Goal: Information Seeking & Learning: Learn about a topic

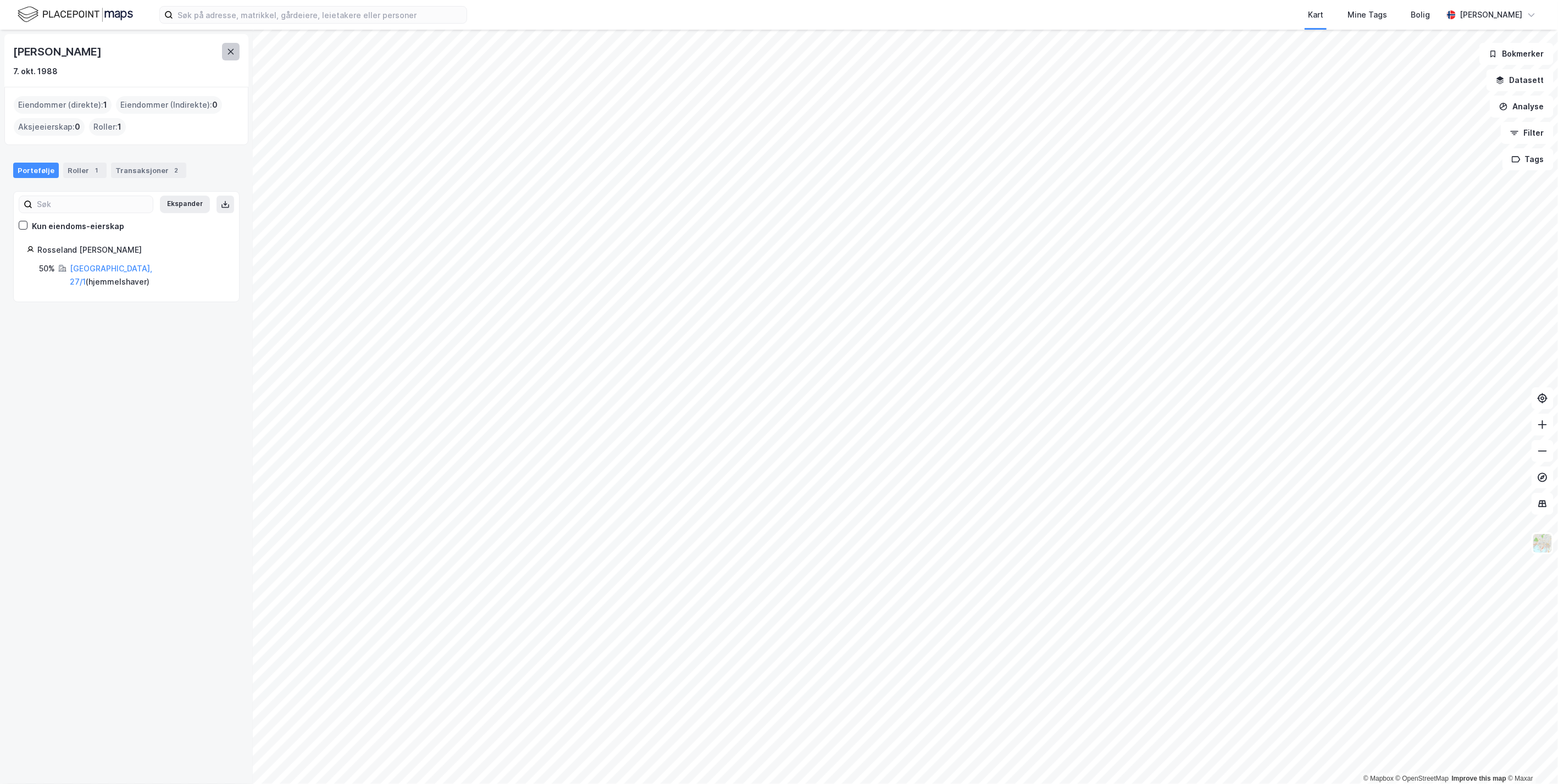
click at [231, 53] on icon at bounding box center [231, 51] width 6 height 5
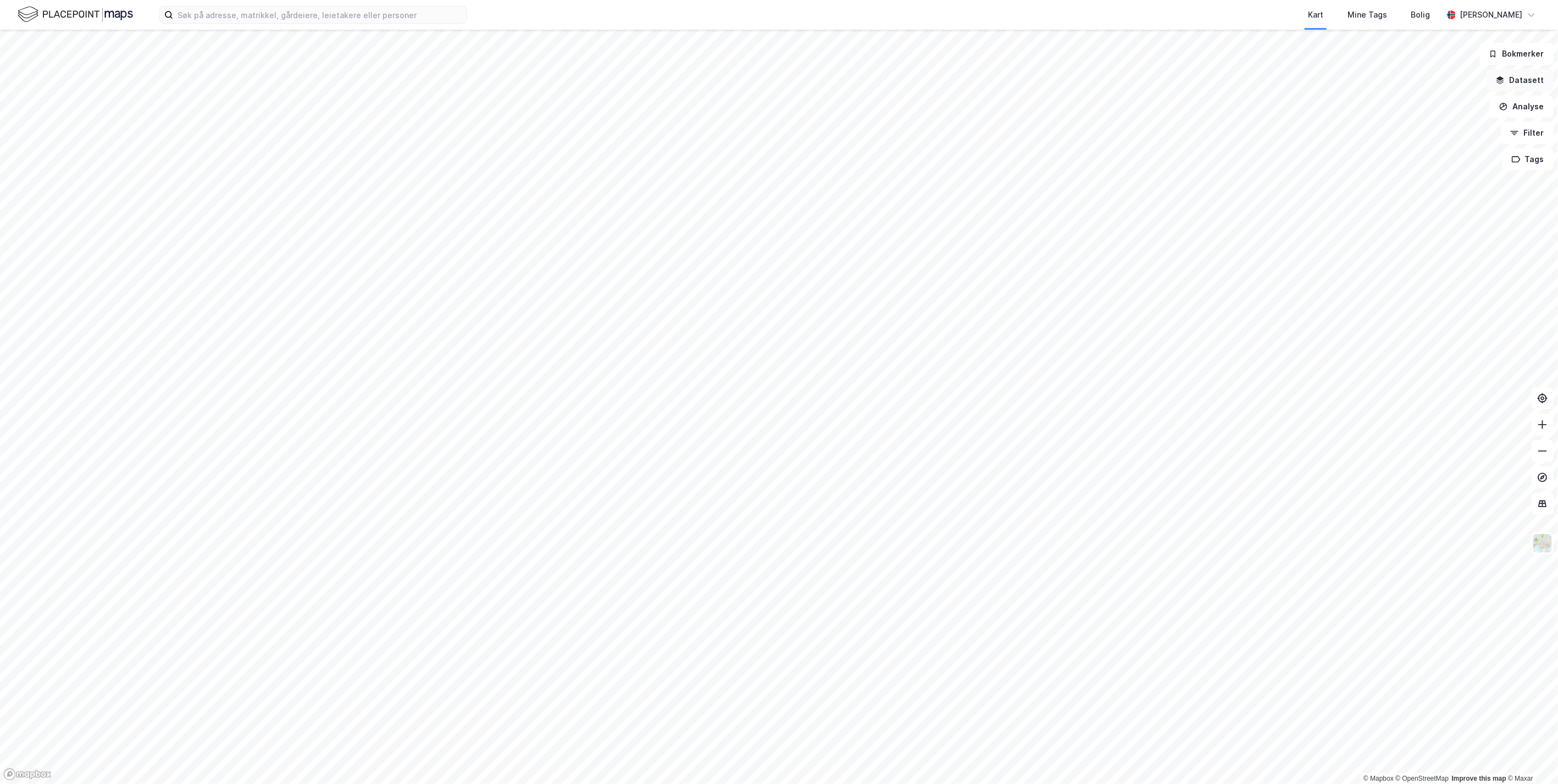
click at [775, 85] on button "Datasett" at bounding box center [1520, 80] width 67 height 22
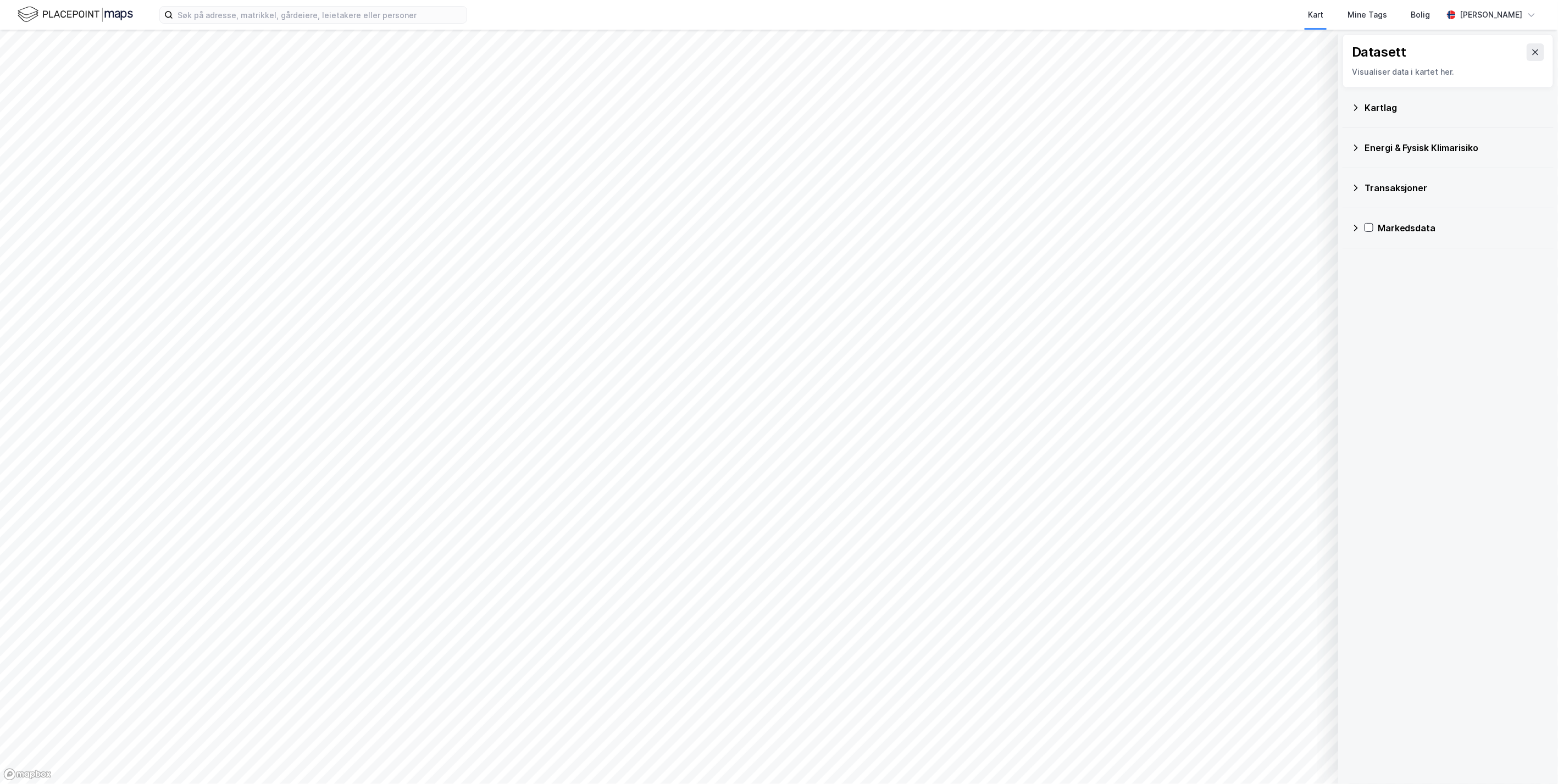
click at [775, 100] on div "Kartlag" at bounding box center [1448, 108] width 193 height 27
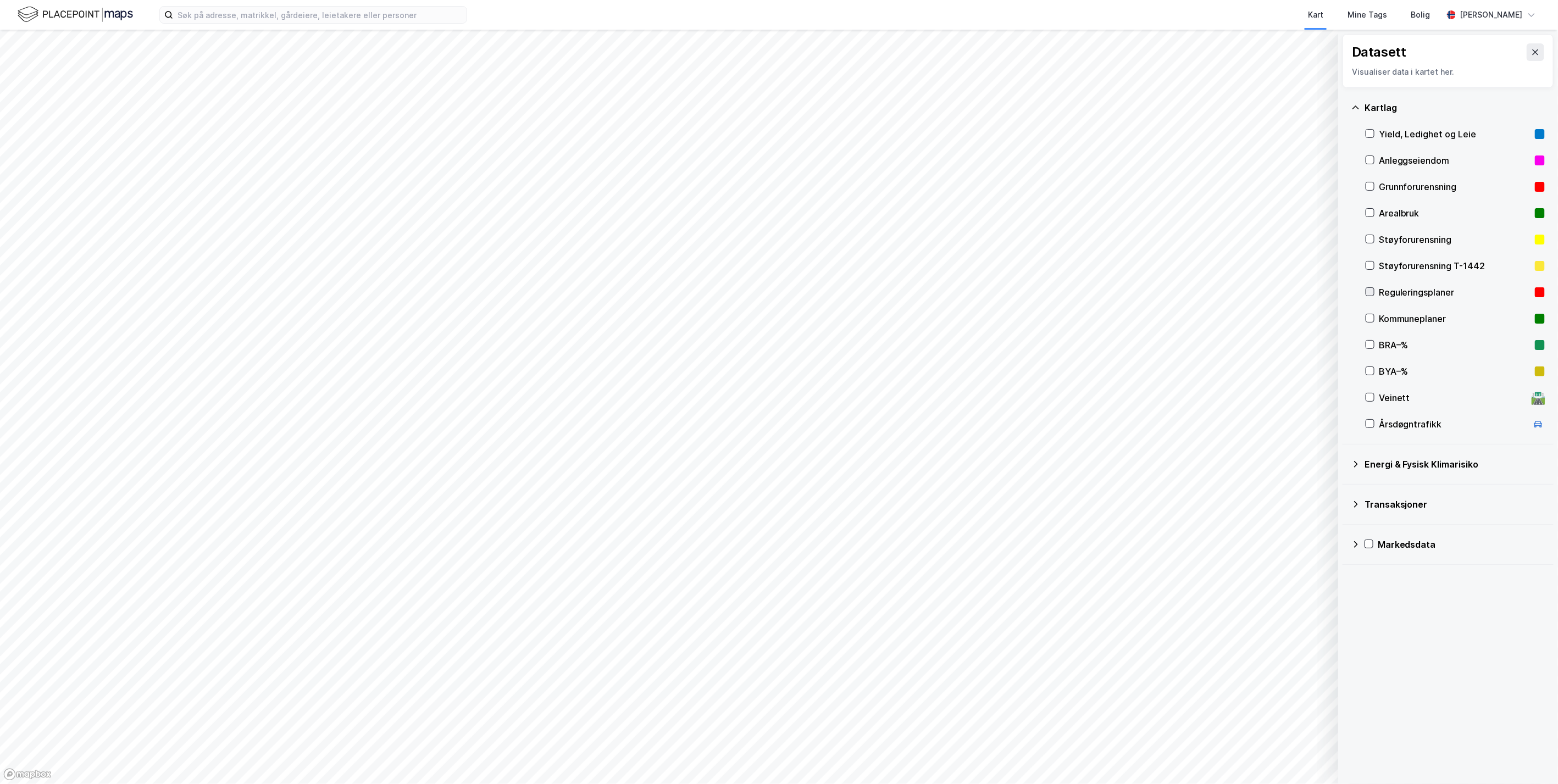
click at [775, 291] on icon at bounding box center [1370, 292] width 8 height 8
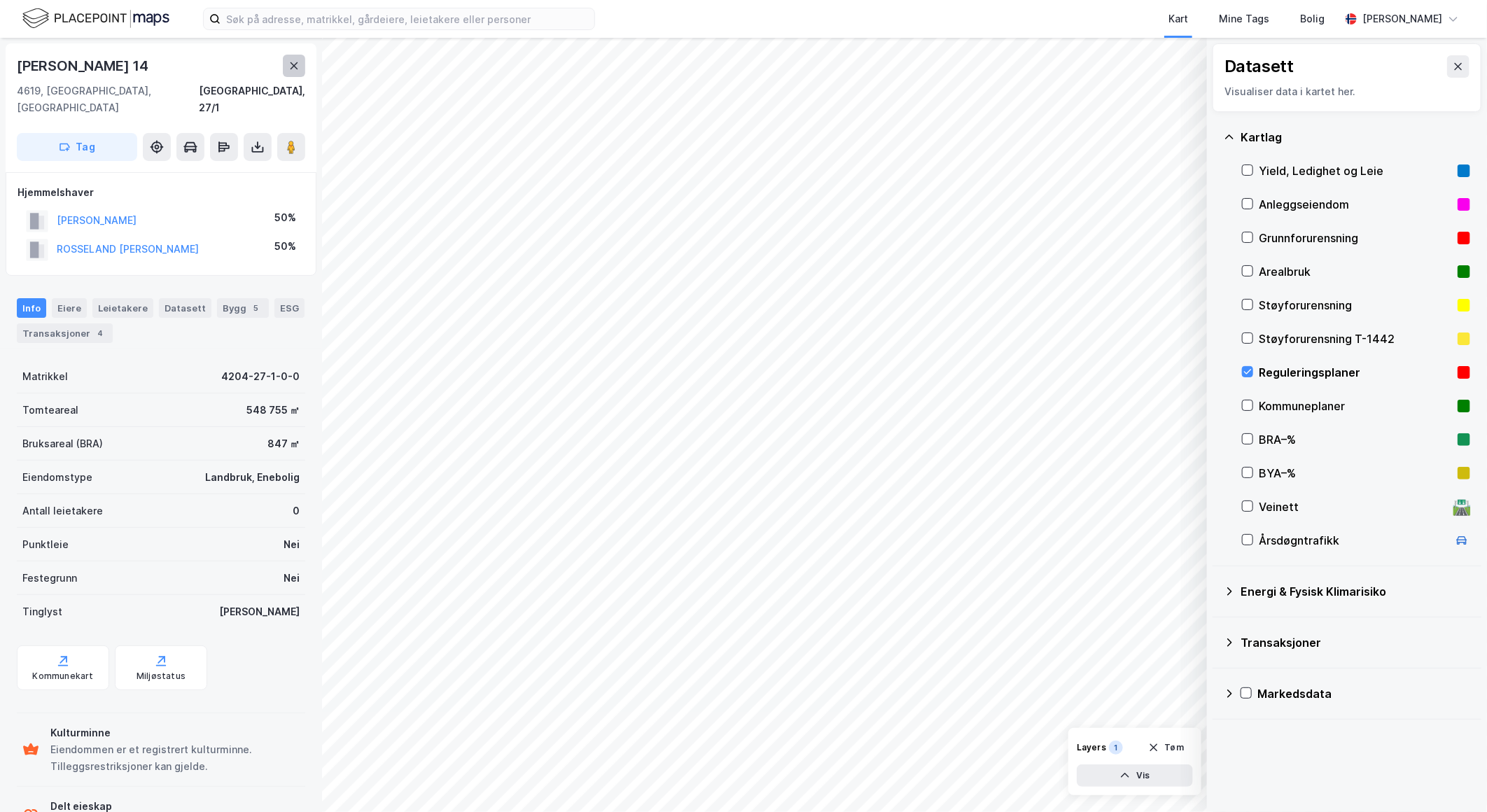
click at [291, 63] on icon at bounding box center [294, 65] width 8 height 7
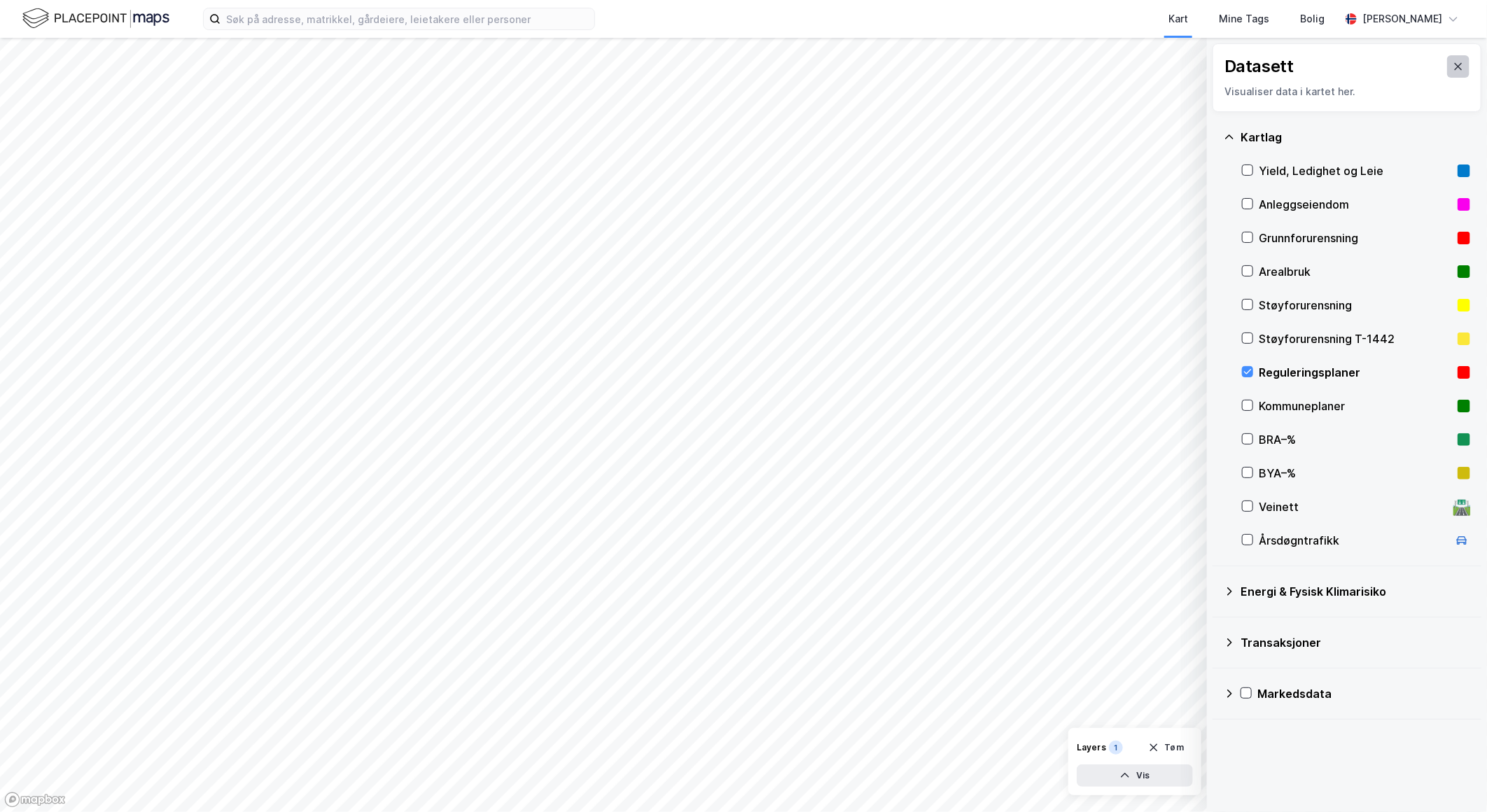
click at [987, 66] on icon at bounding box center [1458, 66] width 11 height 11
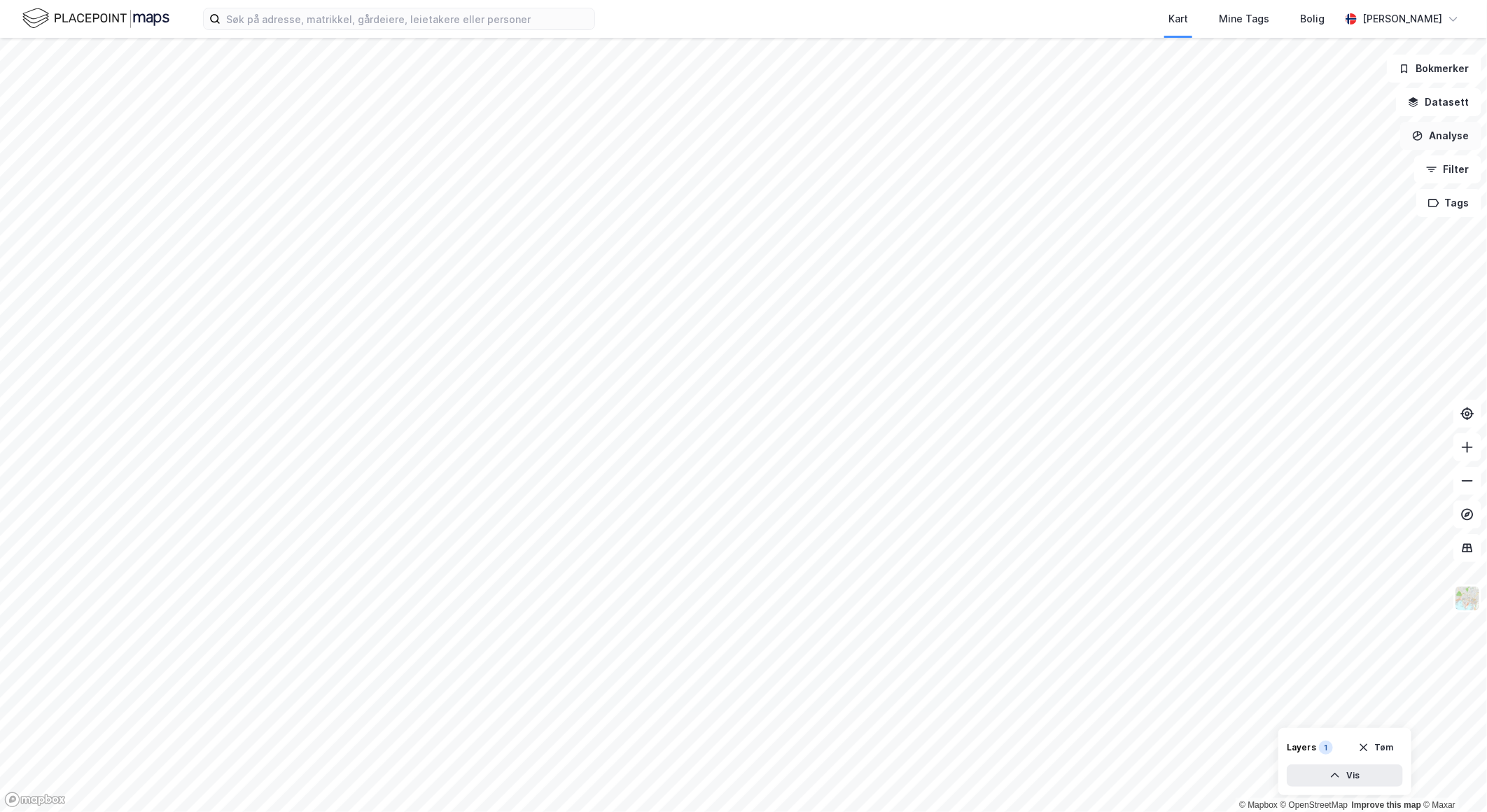
click at [987, 138] on button "Analyse" at bounding box center [1441, 135] width 82 height 28
click at [987, 162] on div "Tegn område" at bounding box center [1319, 166] width 122 height 12
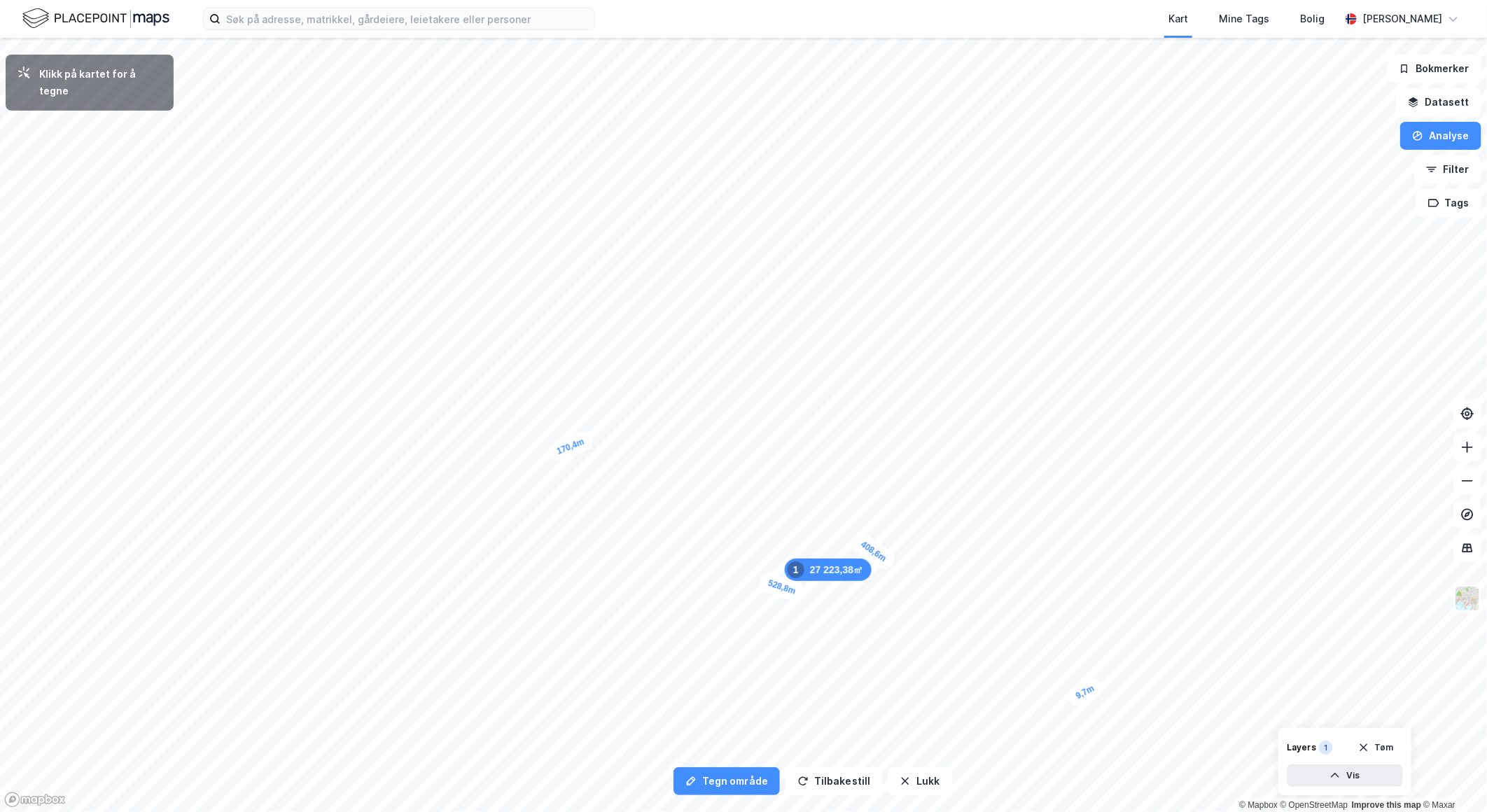
click at [987, 690] on div "9,7m" at bounding box center [1085, 692] width 41 height 34
click at [987, 537] on div "30,3m" at bounding box center [1038, 544] width 45 height 32
click at [893, 412] on div "12,5m" at bounding box center [893, 420] width 22 height 42
click at [925, 380] on div "25,1m" at bounding box center [939, 386] width 45 height 38
click at [851, 296] on div "25,5m" at bounding box center [842, 307] width 41 height 44
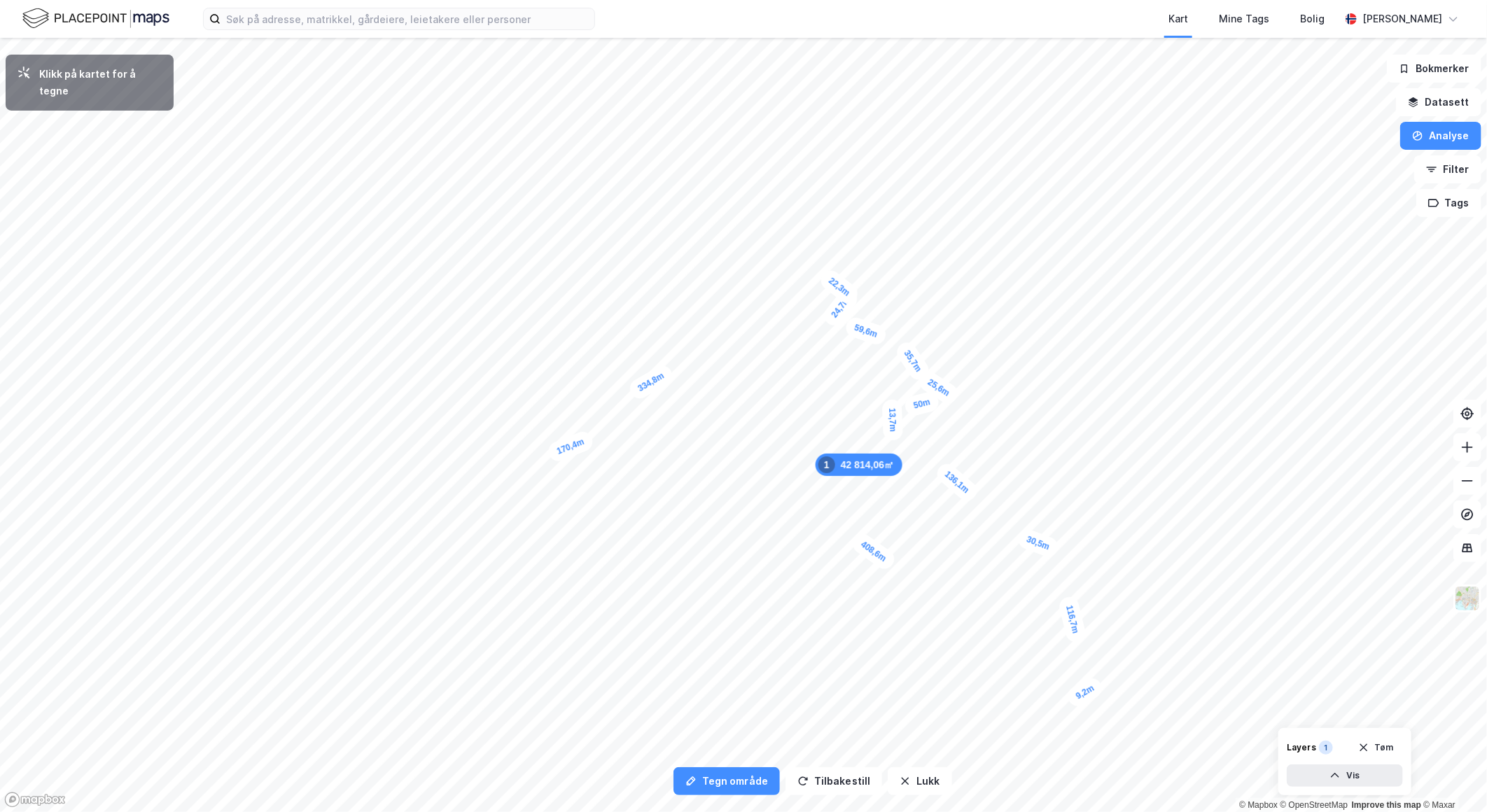
click at [829, 278] on div "22,3m" at bounding box center [840, 287] width 44 height 41
click at [280, 91] on div "17,1m" at bounding box center [291, 90] width 42 height 22
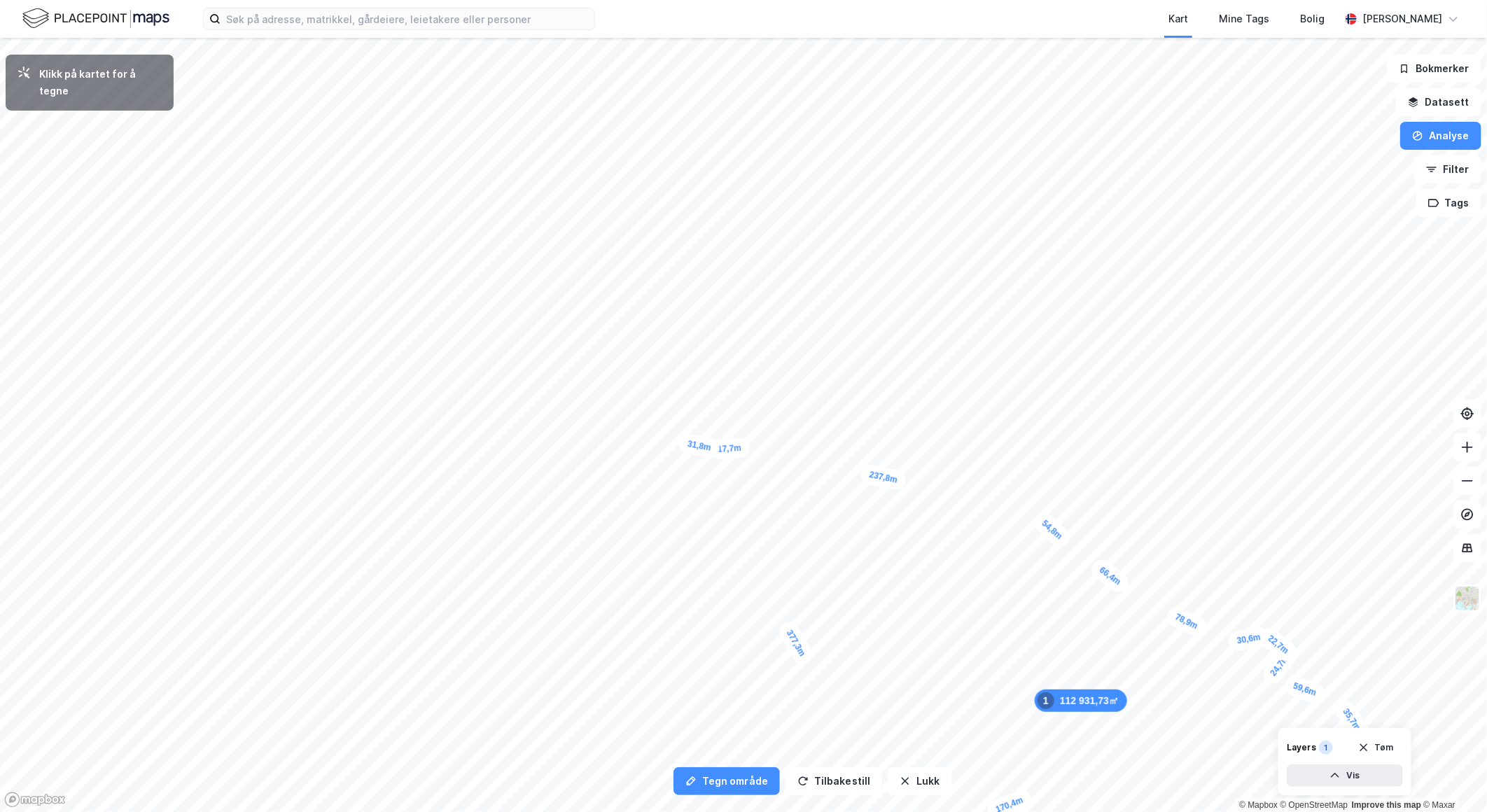
click at [680, 443] on div "31,8m" at bounding box center [699, 445] width 43 height 26
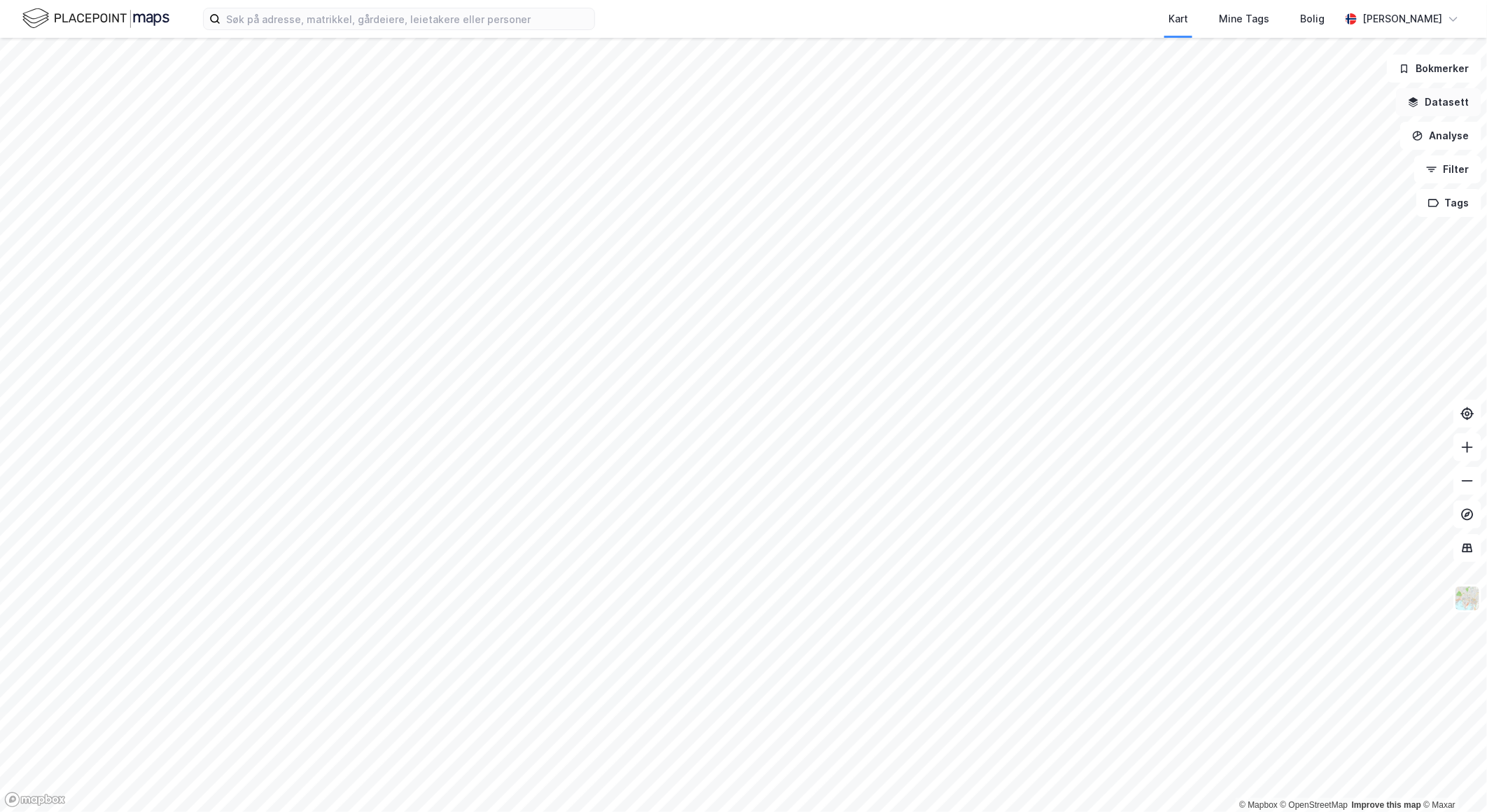
click at [1433, 97] on button "Datasett" at bounding box center [1439, 102] width 86 height 28
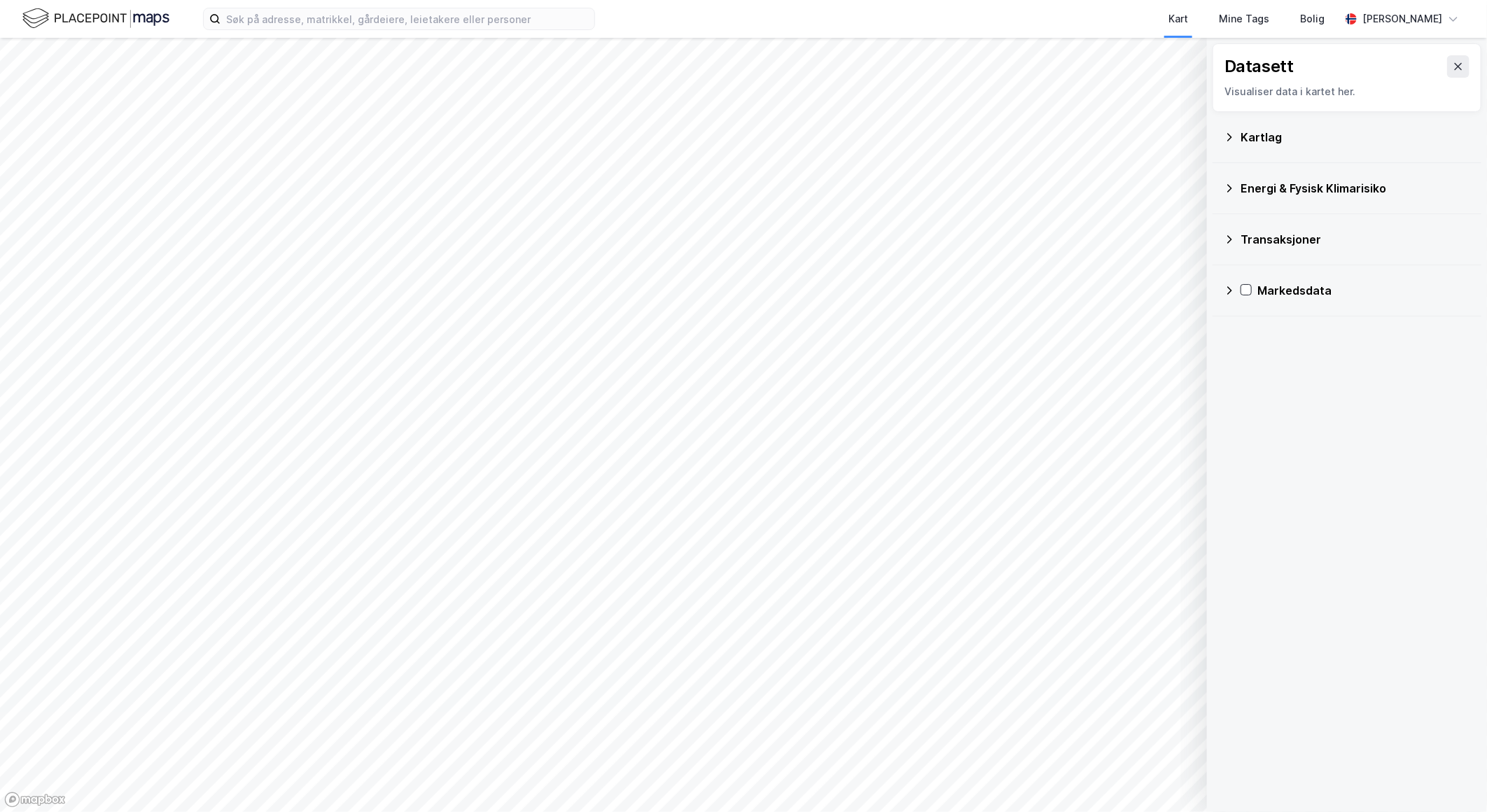
click at [1265, 141] on div "Kartlag" at bounding box center [1355, 138] width 229 height 17
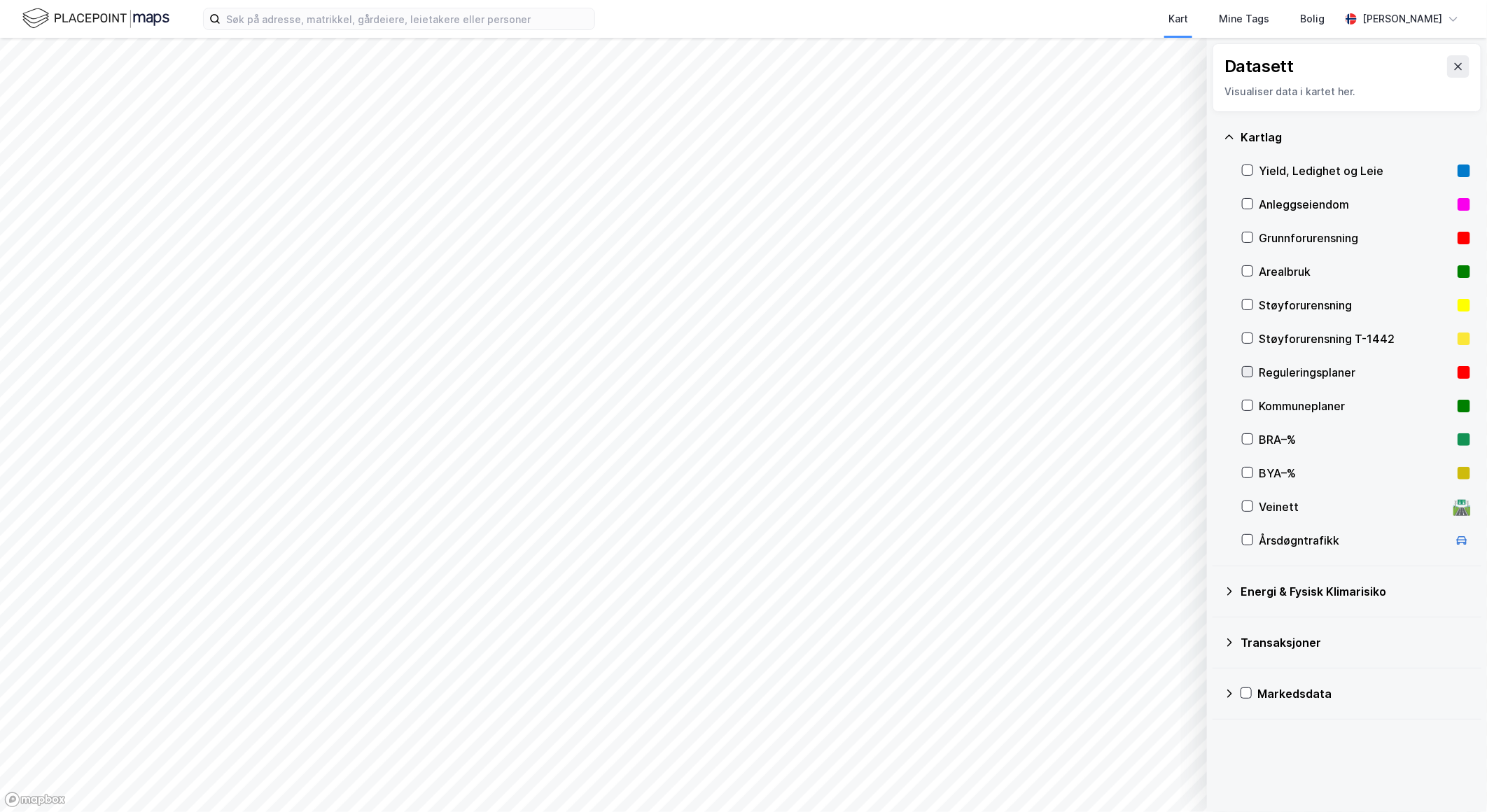
click at [1249, 372] on icon at bounding box center [1248, 372] width 10 height 10
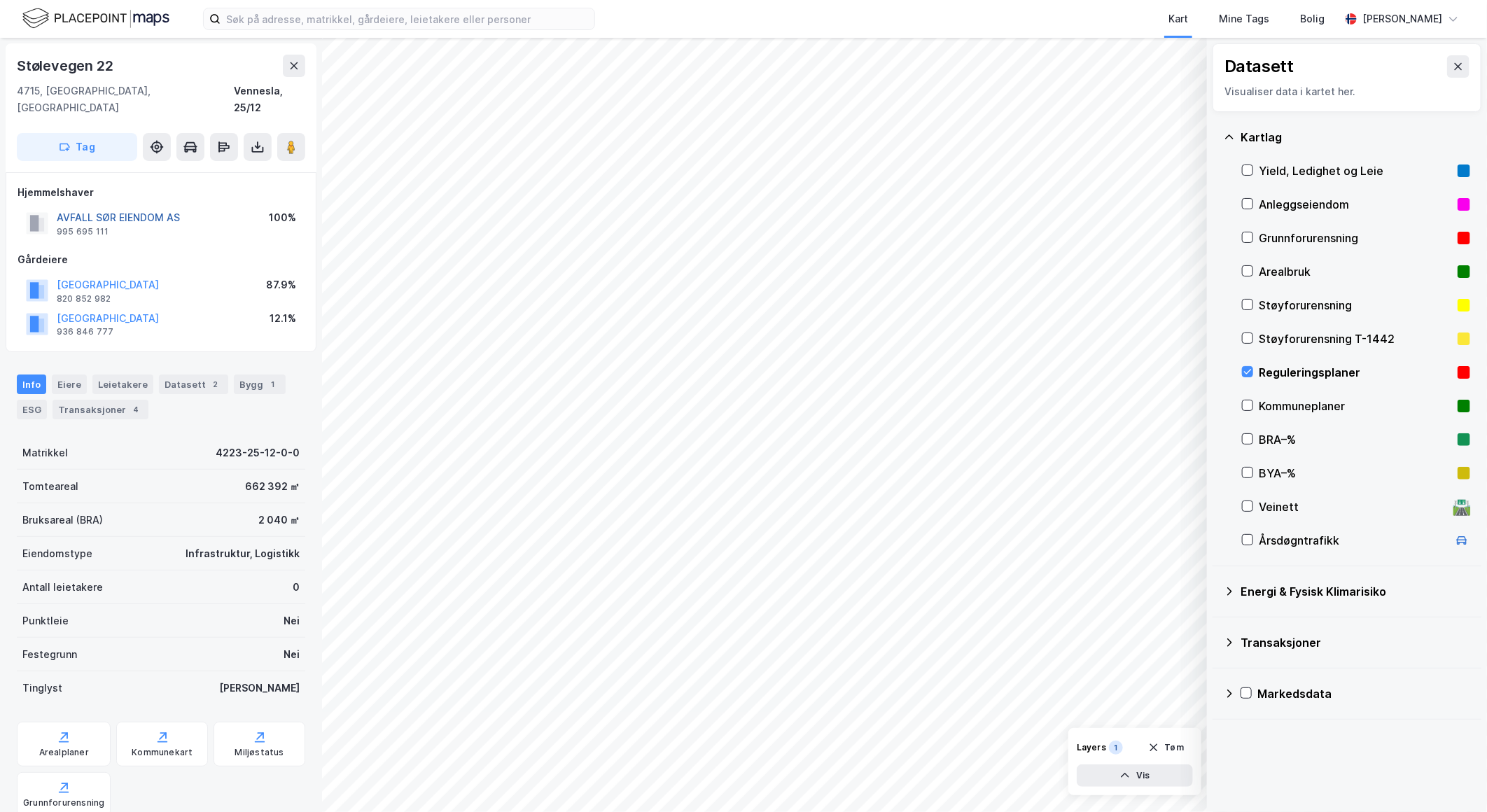
click at [0, 0] on button "AVFALL SØR EIENDOM AS" at bounding box center [0, 0] width 0 height 0
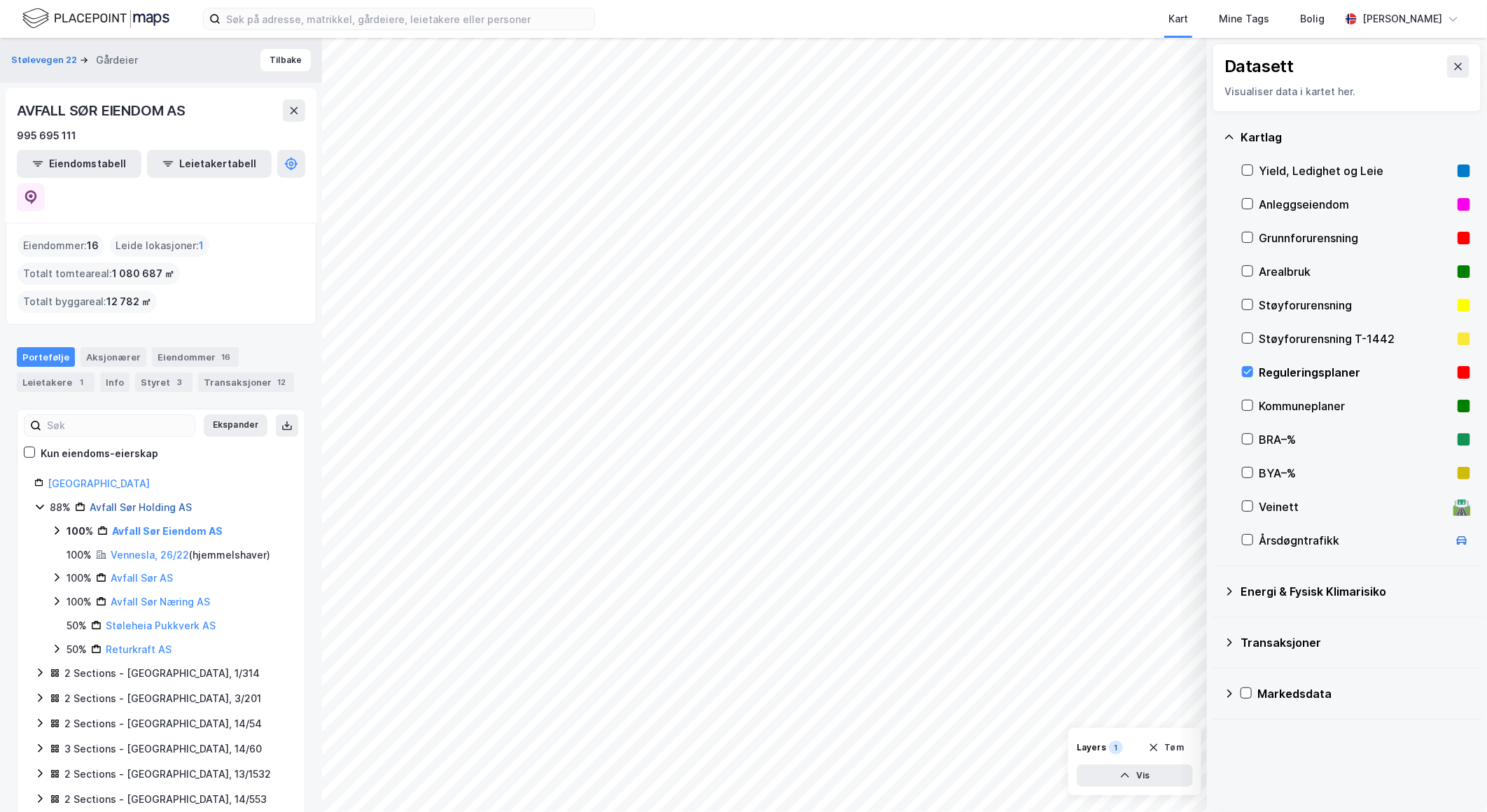
click at [142, 501] on link "Avfall Sør Holding AS" at bounding box center [140, 507] width 102 height 12
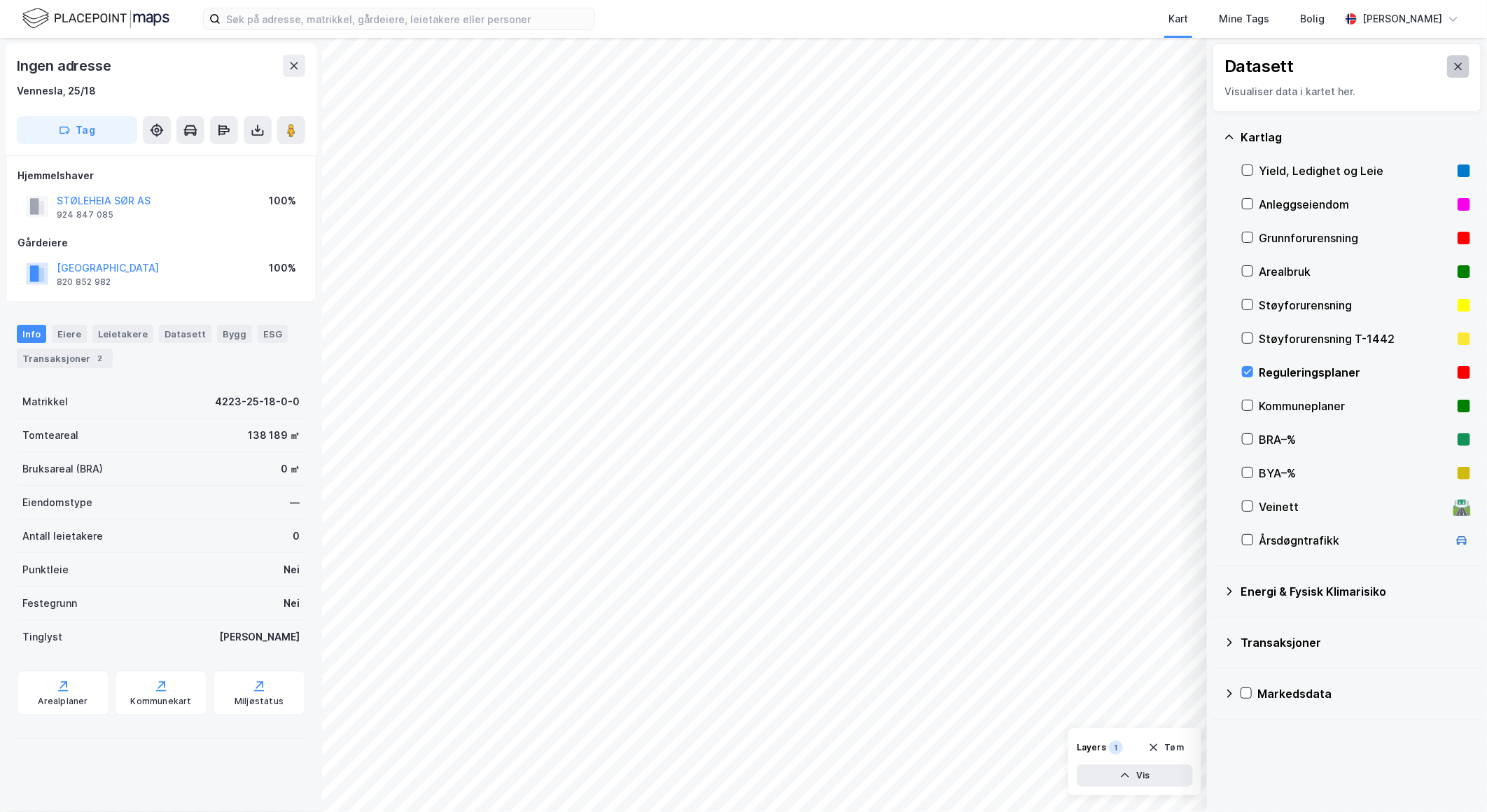
click at [1453, 65] on icon at bounding box center [1458, 66] width 11 height 11
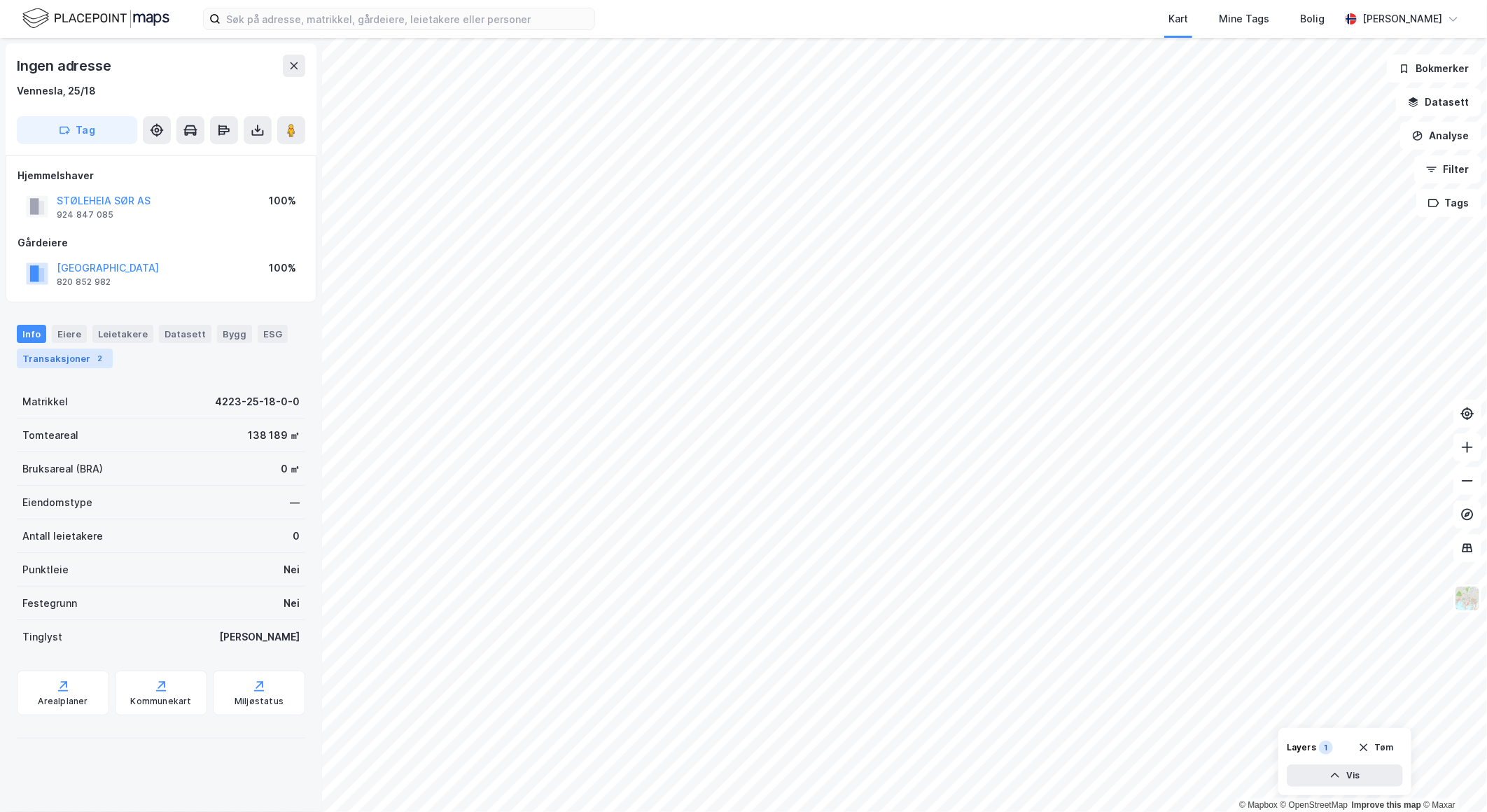
click at [56, 357] on div "Transaksjoner 2" at bounding box center [65, 358] width 96 height 20
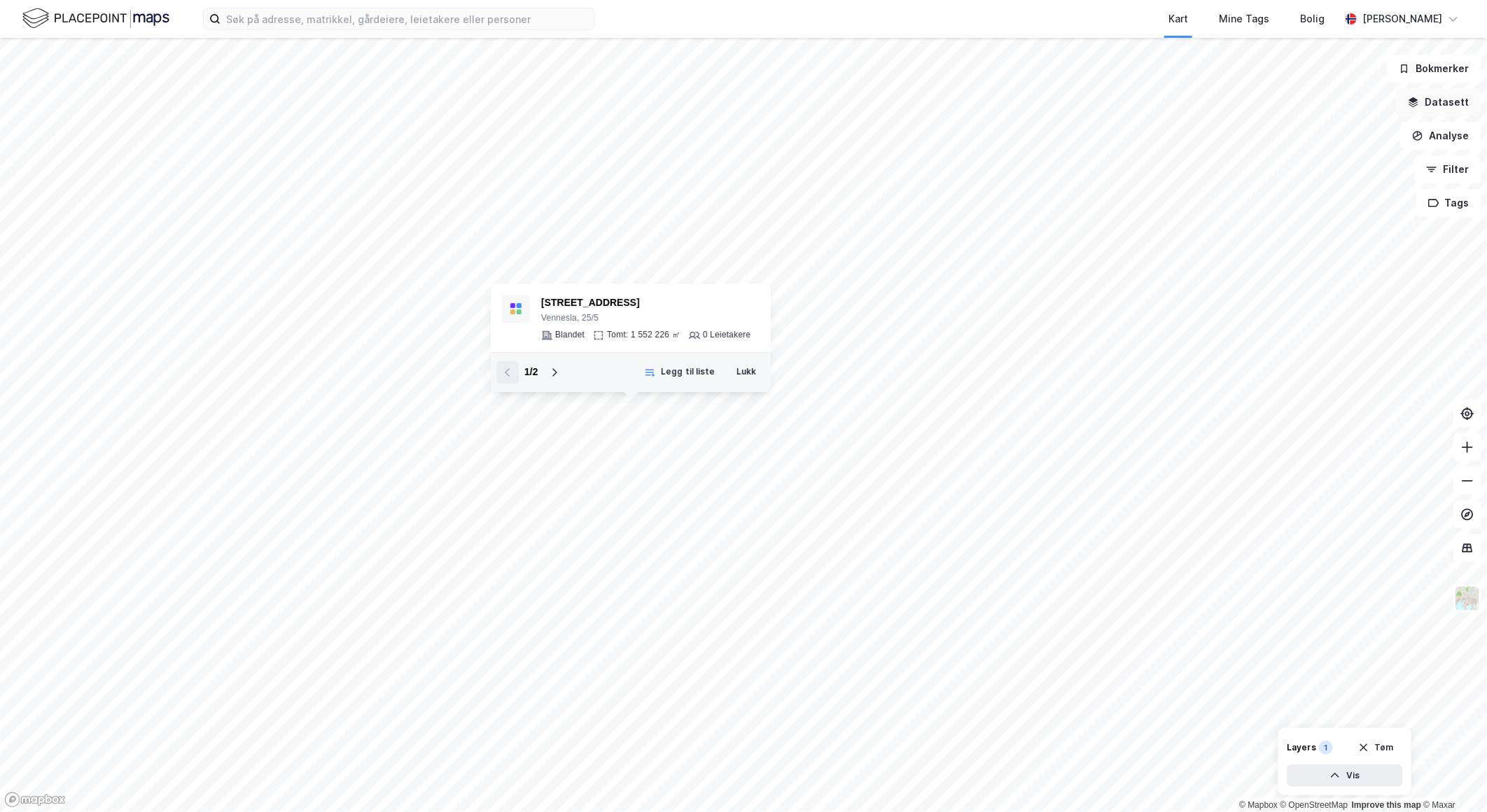
click at [1444, 105] on button "Datasett" at bounding box center [1439, 102] width 86 height 28
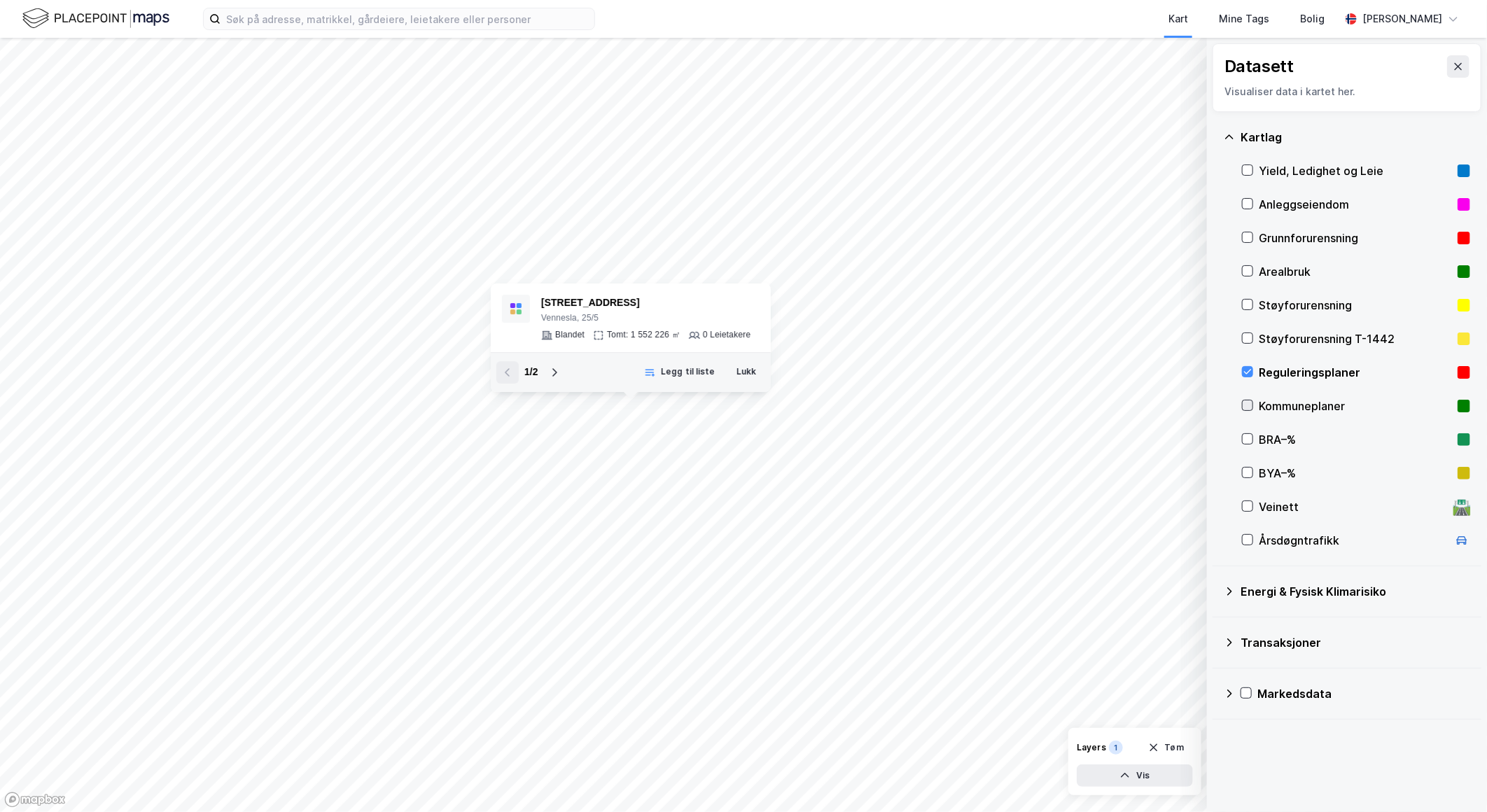
click at [1247, 404] on icon at bounding box center [1248, 405] width 10 height 10
click at [1247, 372] on icon at bounding box center [1248, 372] width 10 height 10
click at [1250, 403] on icon at bounding box center [1248, 405] width 10 height 10
click at [742, 381] on button "Lukk" at bounding box center [746, 372] width 37 height 22
click at [1244, 407] on icon at bounding box center [1248, 405] width 10 height 10
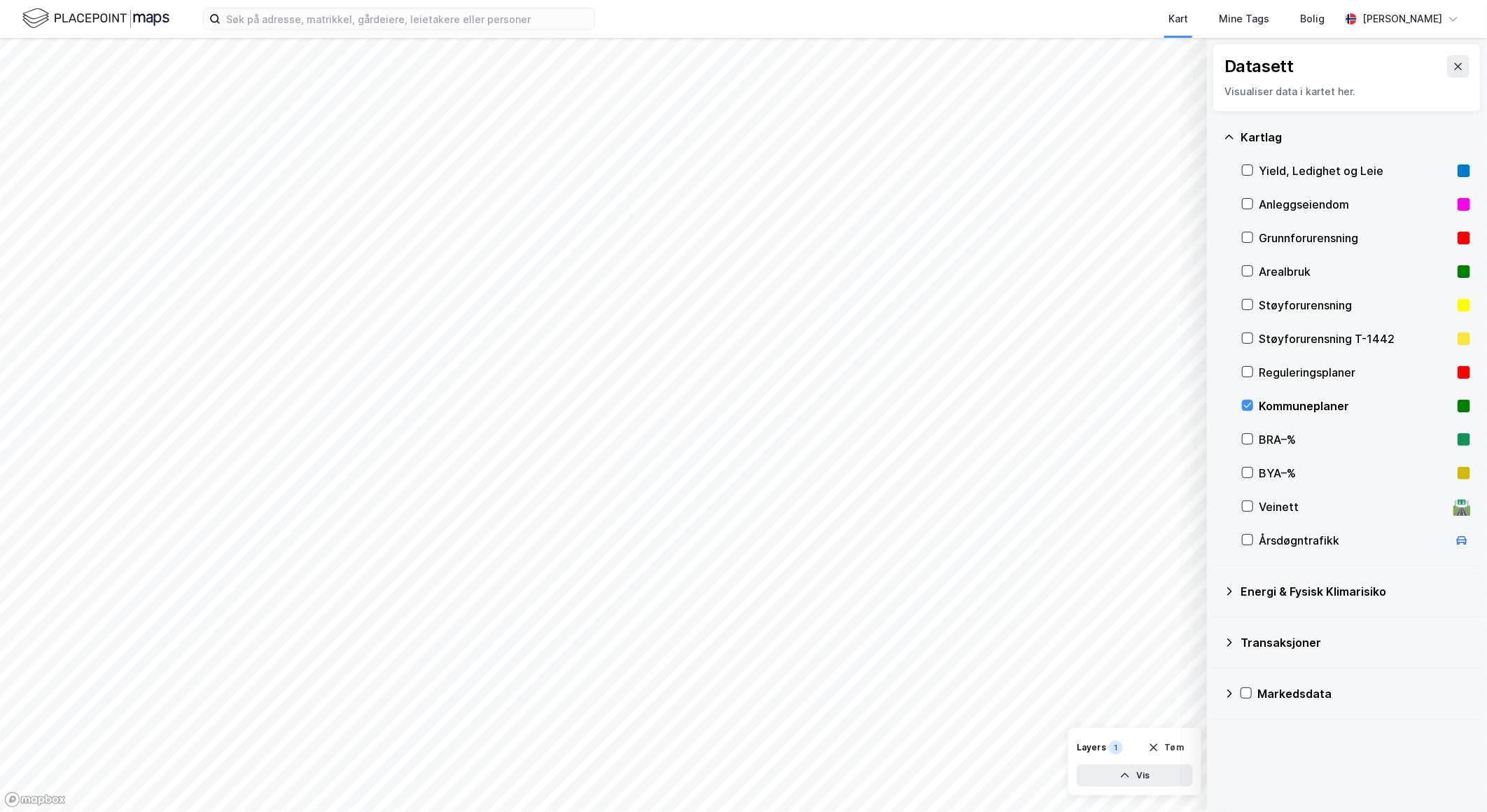
click at [1239, 404] on div "Kartlag Yield, Ledighet og Leie Anleggseiendom Grunnforurensning Arealbruk Støy…" at bounding box center [1347, 339] width 269 height 454
click at [1247, 409] on icon at bounding box center [1248, 405] width 10 height 10
click at [1249, 375] on icon at bounding box center [1248, 372] width 10 height 10
click at [1251, 404] on icon at bounding box center [1248, 405] width 10 height 10
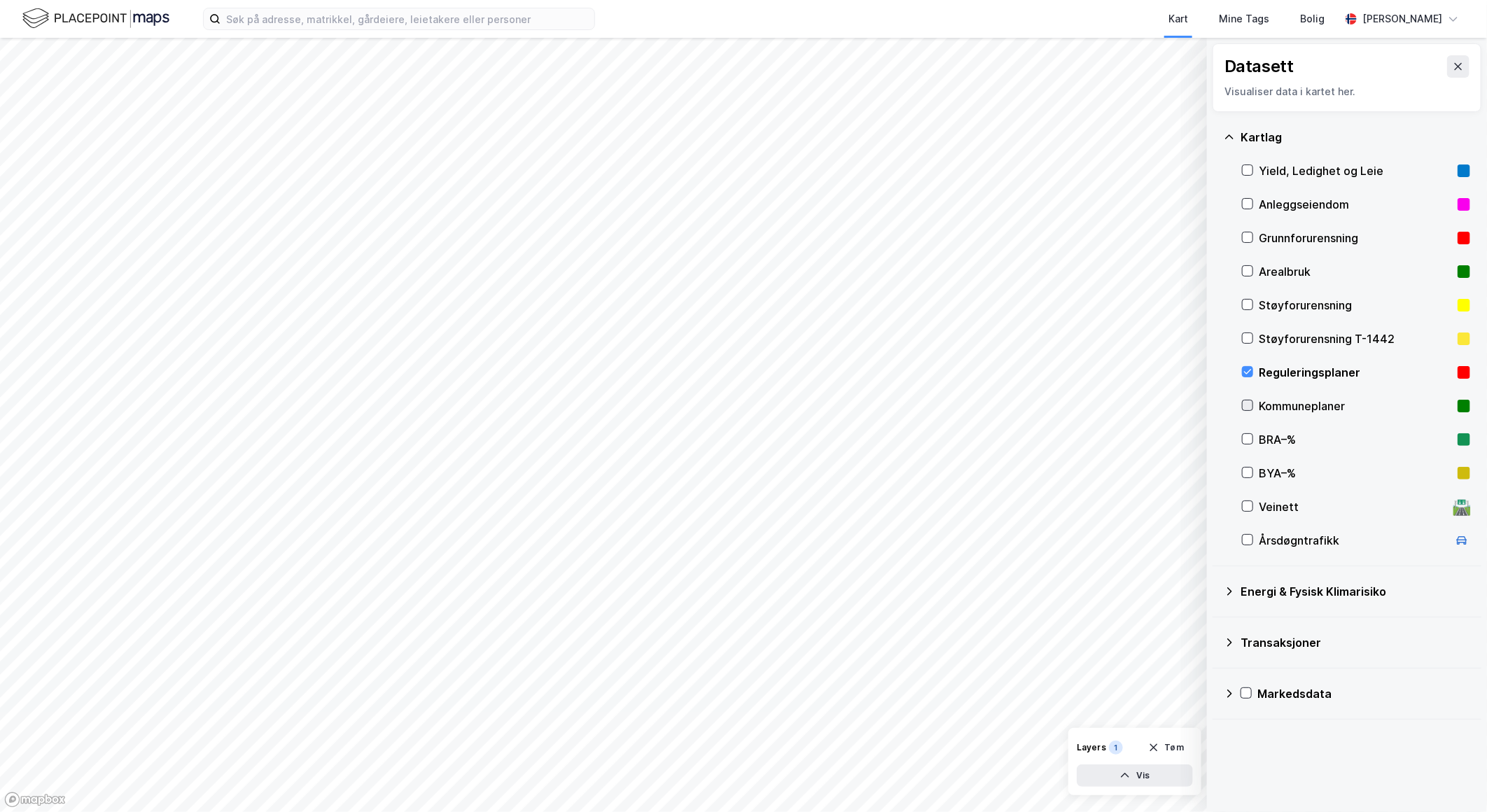
click at [1251, 404] on icon at bounding box center [1248, 405] width 10 height 10
click at [1250, 375] on icon at bounding box center [1248, 372] width 10 height 10
click at [1250, 403] on icon at bounding box center [1247, 406] width 8 height 5
click at [1235, 381] on div "Kartlag Yield, Ledighet og Leie Anleggseiendom Grunnforurensning Arealbruk Støy…" at bounding box center [1347, 339] width 269 height 454
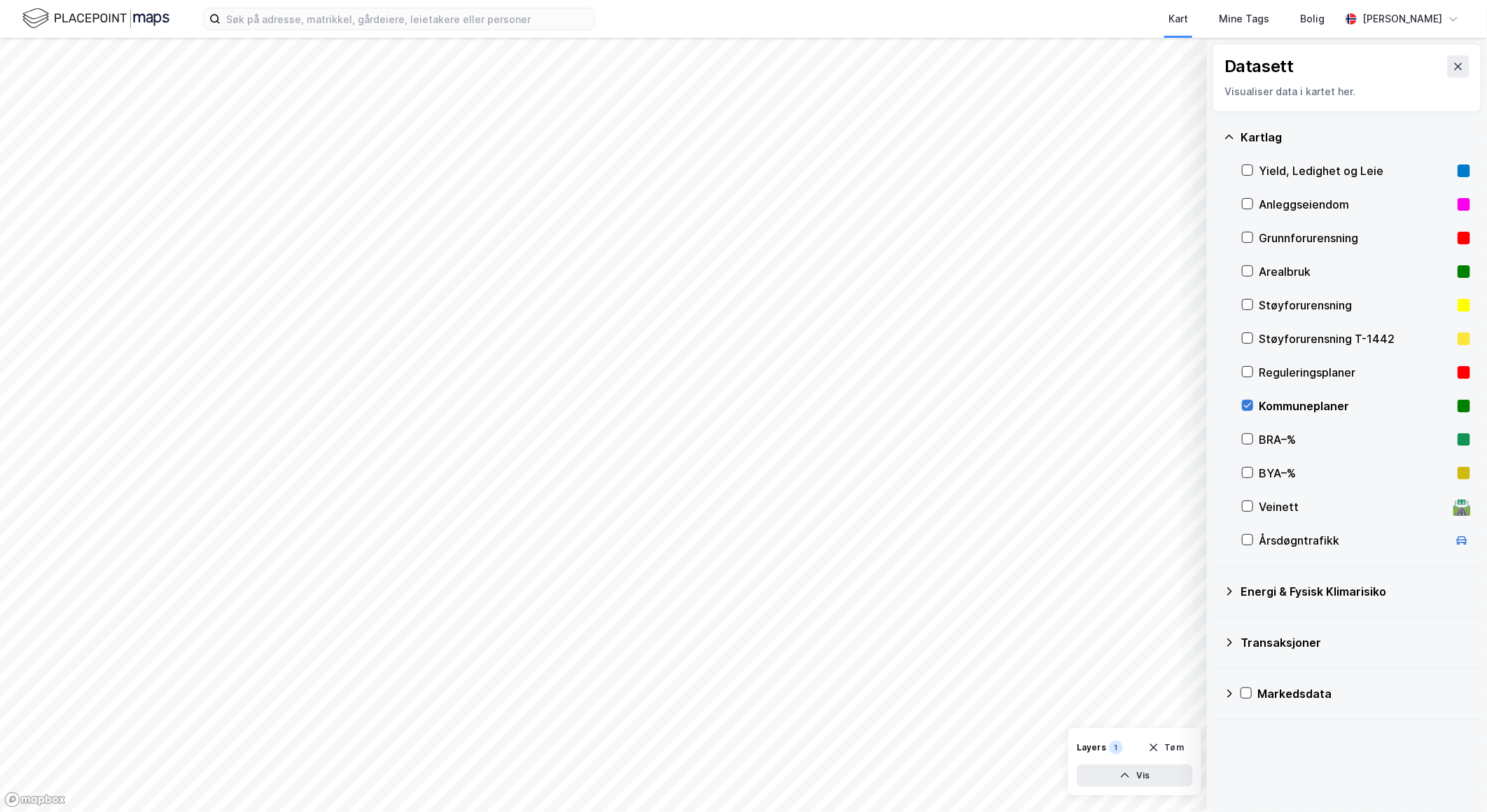
click at [1247, 406] on icon at bounding box center [1248, 405] width 10 height 10
click at [1247, 407] on icon at bounding box center [1247, 406] width 8 height 5
click at [1247, 403] on icon at bounding box center [1248, 405] width 10 height 10
